Goal: Navigation & Orientation: Find specific page/section

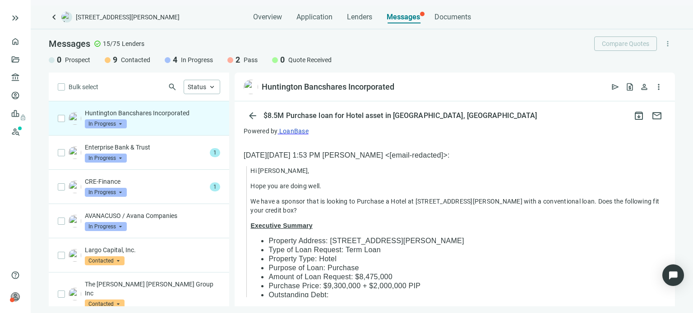
scroll to position [586, 0]
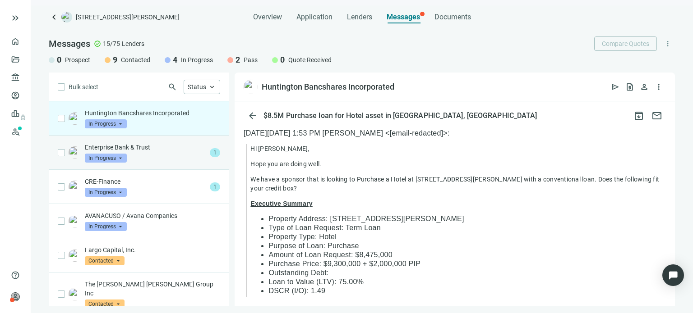
click at [210, 150] on span "1" at bounding box center [215, 152] width 10 height 9
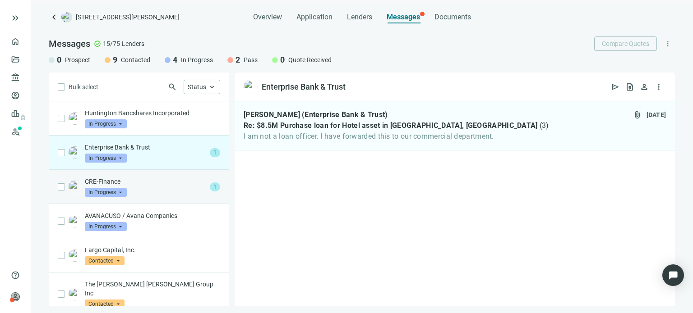
click at [210, 185] on span "1" at bounding box center [215, 187] width 10 height 9
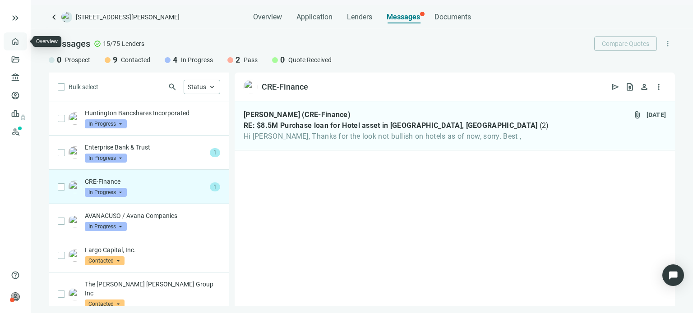
click at [23, 40] on link "Overview" at bounding box center [36, 41] width 27 height 7
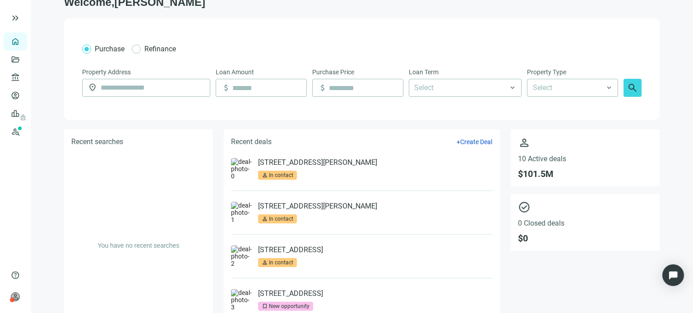
scroll to position [30, 0]
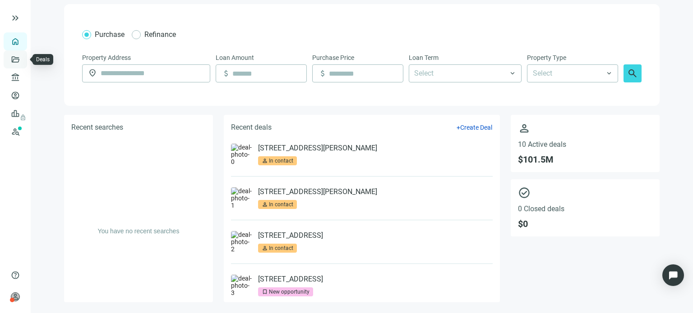
click at [23, 60] on link "Deals" at bounding box center [31, 59] width 16 height 7
